Goal: Task Accomplishment & Management: Complete application form

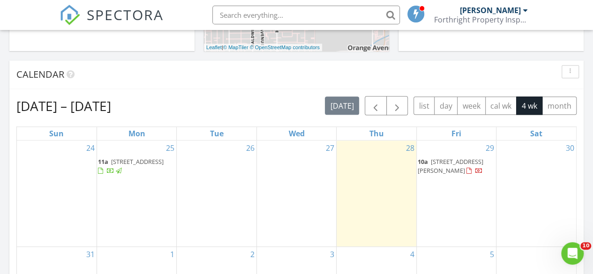
scroll to position [375, 0]
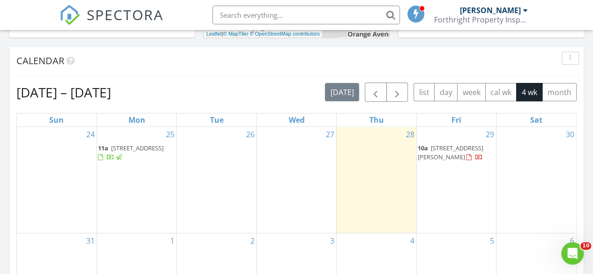
click at [544, 139] on div "30" at bounding box center [537, 180] width 80 height 106
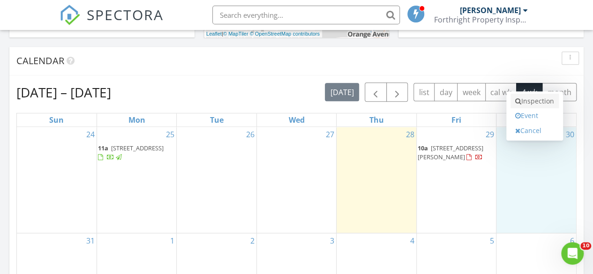
click at [536, 103] on link "Inspection" at bounding box center [535, 101] width 48 height 15
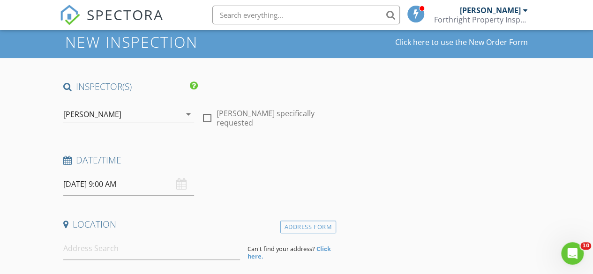
scroll to position [47, 0]
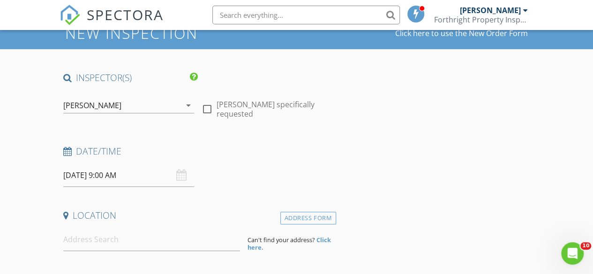
click at [182, 175] on div "08/30/2025 9:00 AM" at bounding box center [128, 175] width 131 height 23
click at [127, 180] on input "08/30/2025 9:00 AM" at bounding box center [128, 175] width 131 height 23
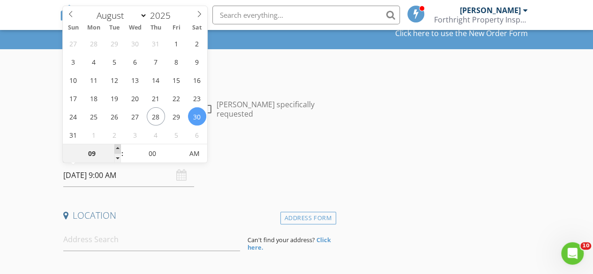
type input "10"
type input "08/30/2025 10:00 AM"
click at [118, 147] on span at bounding box center [117, 148] width 7 height 9
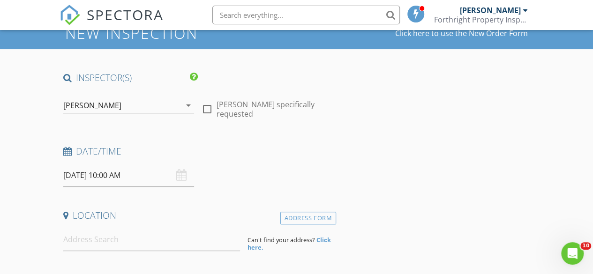
click at [248, 176] on div "Date/Time 08/30/2025 10:00 AM" at bounding box center [198, 166] width 277 height 42
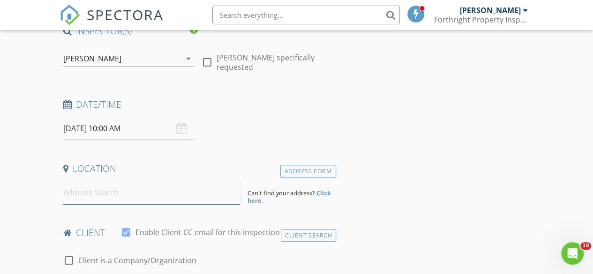
click at [137, 199] on input at bounding box center [151, 193] width 177 height 23
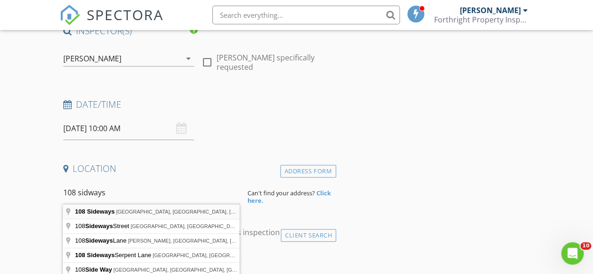
type input "108 Sideways, Irvine, CA, USA"
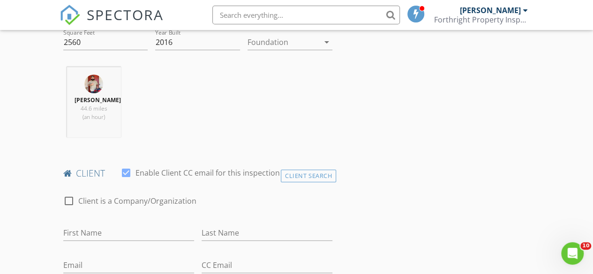
scroll to position [375, 0]
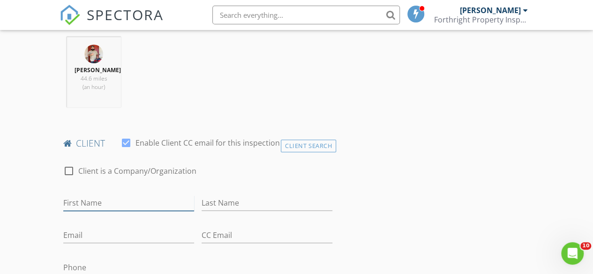
click at [135, 209] on input "First Name" at bounding box center [128, 203] width 131 height 15
click at [65, 210] on input "chandan" at bounding box center [128, 203] width 131 height 15
click at [63, 211] on input "handan" at bounding box center [128, 203] width 131 height 15
type input "Chandan"
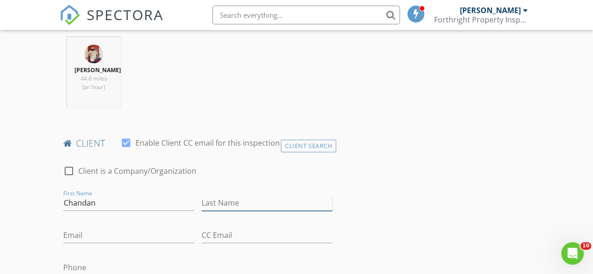
click at [241, 211] on input "Last Name" at bounding box center [267, 203] width 131 height 15
type input "Jena"
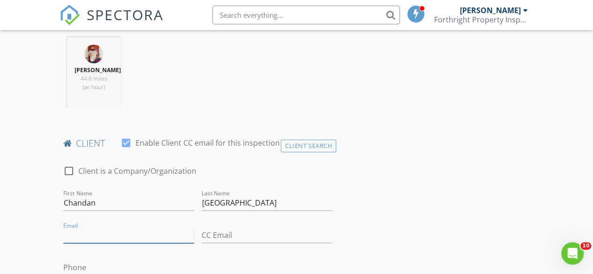
click at [126, 240] on input "Email" at bounding box center [128, 235] width 131 height 15
type input "Chandan.jena@gmail.com"
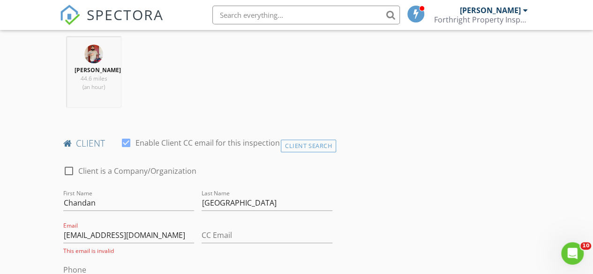
click at [175, 255] on div "This email is invalid" at bounding box center [128, 251] width 131 height 8
click at [167, 238] on input "Chandan.jena@gmail.com" at bounding box center [128, 235] width 131 height 15
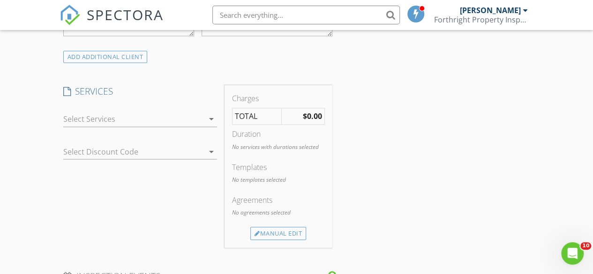
scroll to position [657, 0]
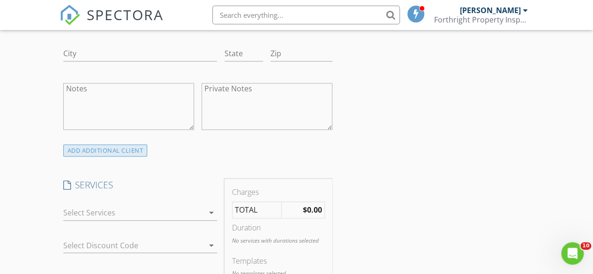
click at [129, 157] on div "ADD ADDITIONAL client" at bounding box center [105, 150] width 84 height 13
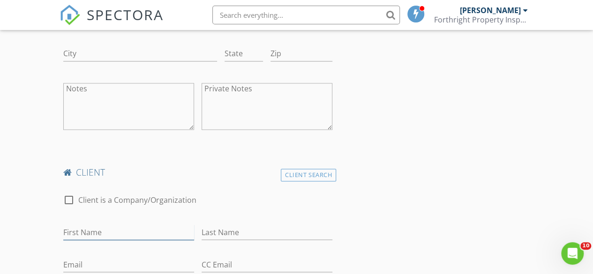
click at [105, 240] on input "First Name" at bounding box center [128, 232] width 131 height 15
click at [104, 235] on input "First Name" at bounding box center [128, 232] width 131 height 15
type input "Pushpita"
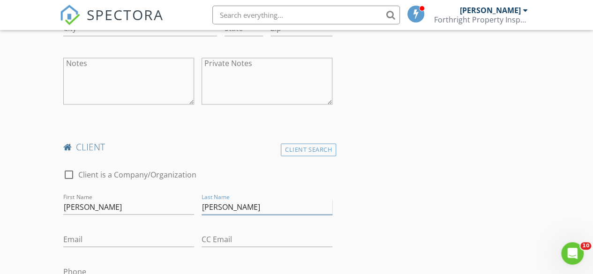
scroll to position [704, 0]
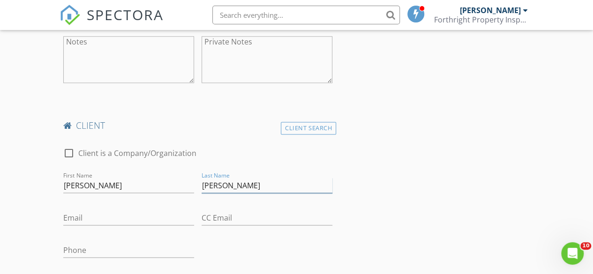
type input "Singh"
click at [101, 219] on input "Email" at bounding box center [128, 217] width 131 height 15
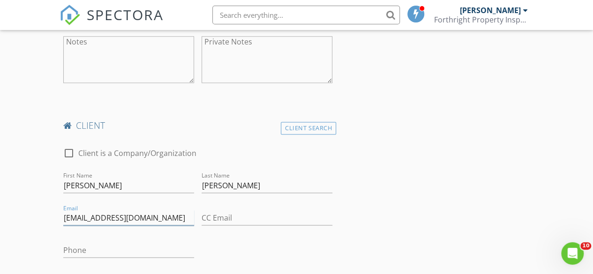
type input "Pushpitas@gmail.com"
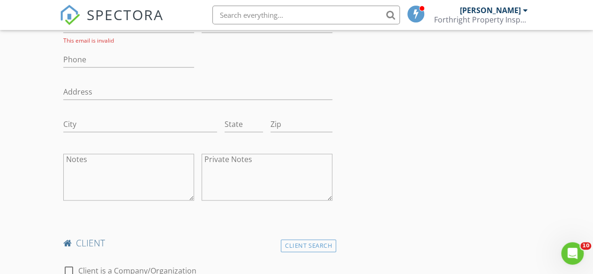
scroll to position [422, 0]
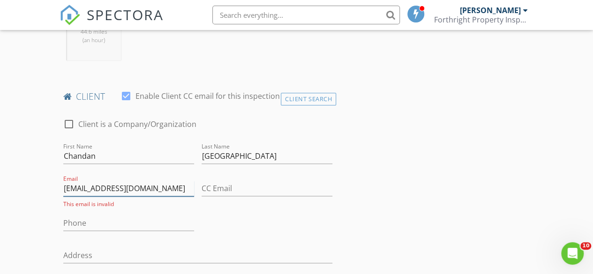
click at [150, 192] on input "Chandan.jena@gmail.com" at bounding box center [128, 188] width 131 height 15
click at [168, 195] on input "Chandan.jena@gmail.com" at bounding box center [128, 188] width 131 height 15
type input "Chandan.jena@gmail.com"
click at [296, 206] on div at bounding box center [267, 203] width 131 height 6
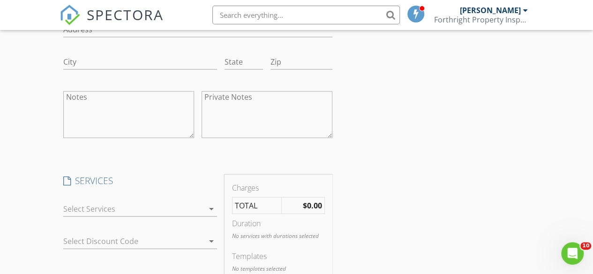
scroll to position [1079, 0]
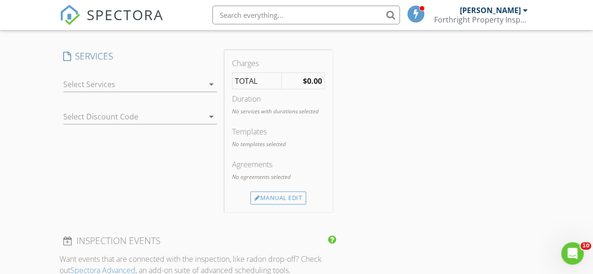
click at [154, 92] on div at bounding box center [133, 84] width 141 height 15
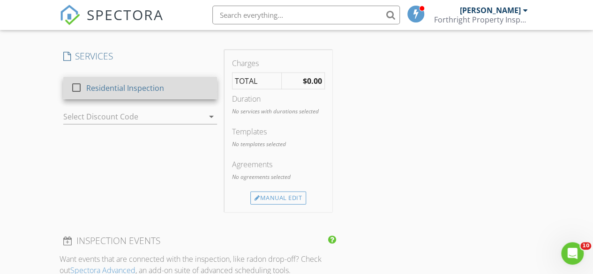
click at [147, 92] on div "Residential Inspection" at bounding box center [125, 88] width 78 height 11
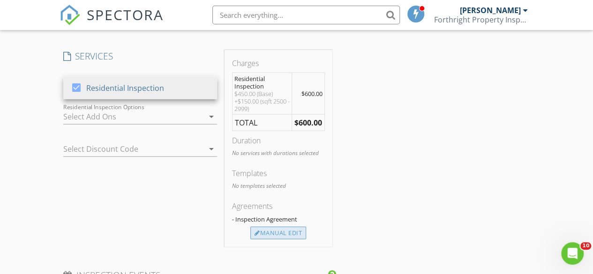
click at [272, 240] on div "Manual Edit" at bounding box center [279, 233] width 56 height 13
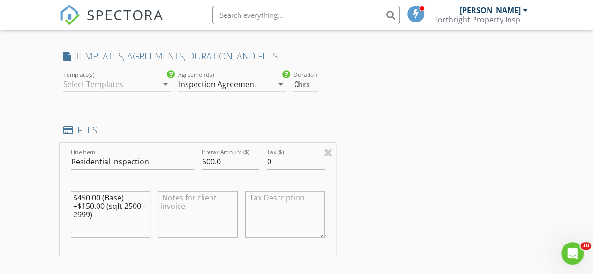
click at [116, 84] on div at bounding box center [110, 84] width 95 height 15
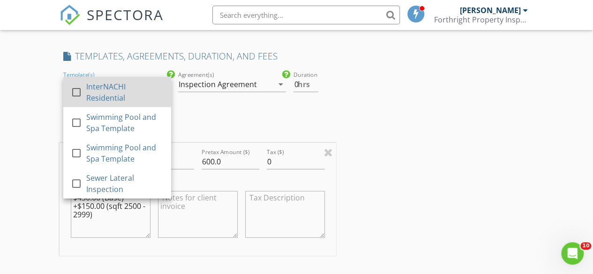
click at [113, 103] on div "InterNACHI Residential" at bounding box center [124, 92] width 77 height 23
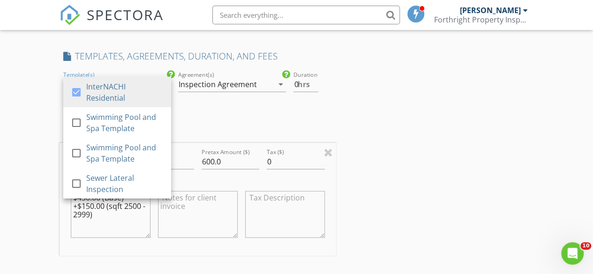
click at [423, 141] on div "INSPECTOR(S) check_box Alex Hambarchian PRIMARY Alex Hambarchian arrow_drop_dow…" at bounding box center [297, 36] width 475 height 1992
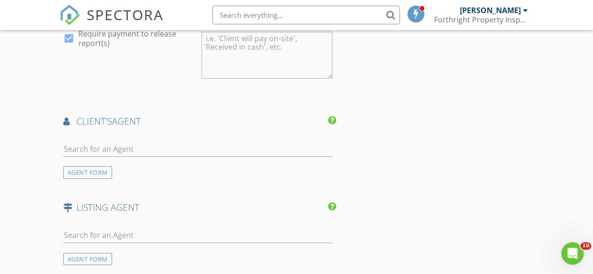
scroll to position [1501, 0]
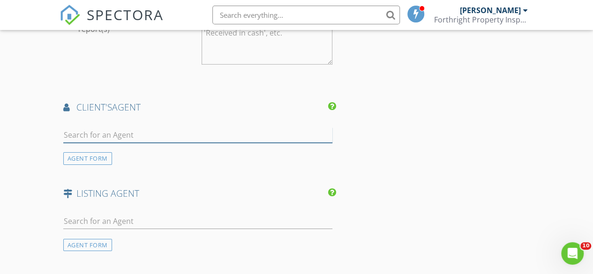
click at [187, 143] on input "text" at bounding box center [197, 135] width 269 height 15
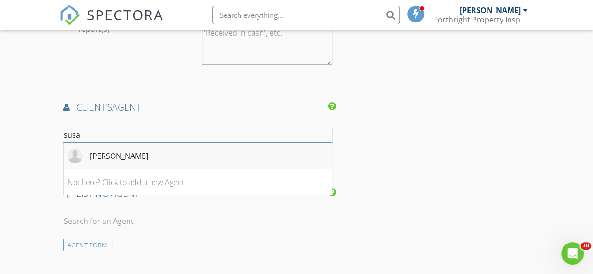
type input "susa"
click at [148, 161] on div "Susan Bernatowicz" at bounding box center [119, 156] width 58 height 11
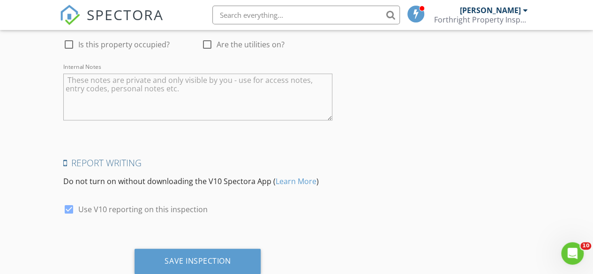
scroll to position [2075, 0]
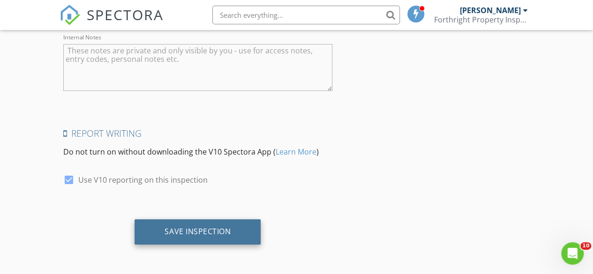
click at [207, 229] on div "Save Inspection" at bounding box center [198, 231] width 66 height 9
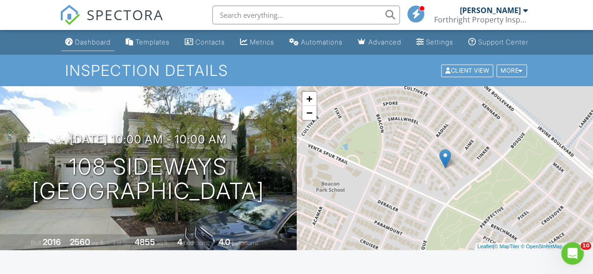
click at [84, 46] on div "Dashboard" at bounding box center [93, 42] width 36 height 8
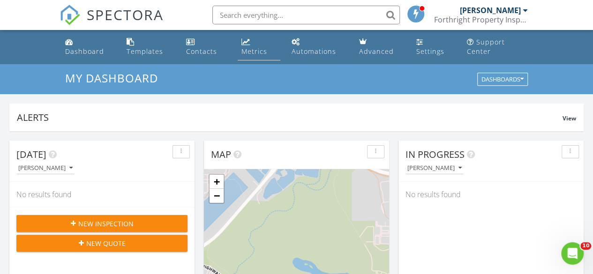
click at [249, 49] on div "Metrics" at bounding box center [255, 51] width 26 height 9
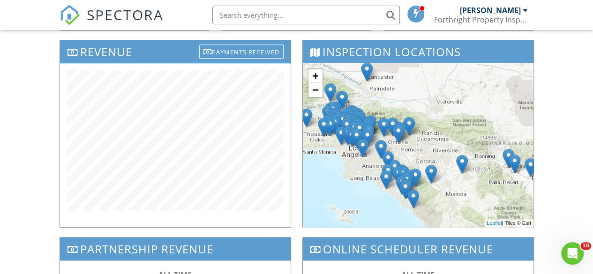
scroll to position [328, 0]
